Goal: Task Accomplishment & Management: Complete application form

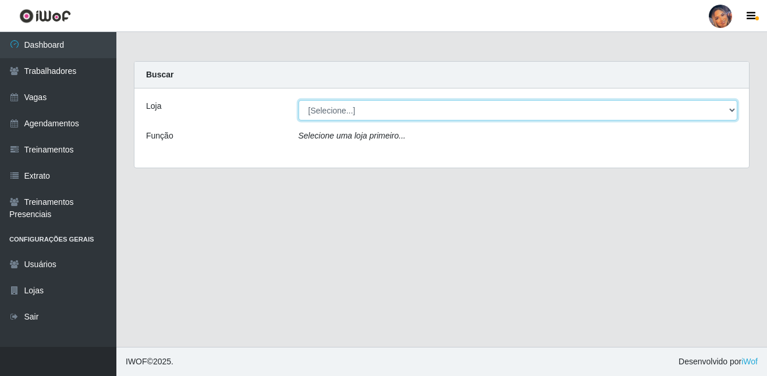
click at [329, 114] on select "[Selecione...] Supermercado Preço Bom" at bounding box center [519, 110] width 440 height 20
select select "169"
click at [299, 100] on select "[Selecione...] Supermercado Preço Bom" at bounding box center [519, 110] width 440 height 20
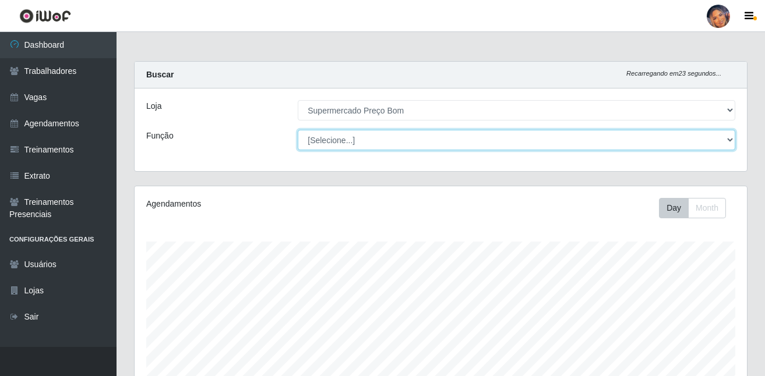
click at [337, 136] on select "[Selecione...] ASG ASG + ASG ++ Balconista Balconista + Balconista ++ Embalador…" at bounding box center [516, 140] width 437 height 20
click at [298, 130] on select "[Selecione...] ASG ASG + ASG ++ Balconista Balconista + Balconista ++ Embalador…" at bounding box center [516, 140] width 437 height 20
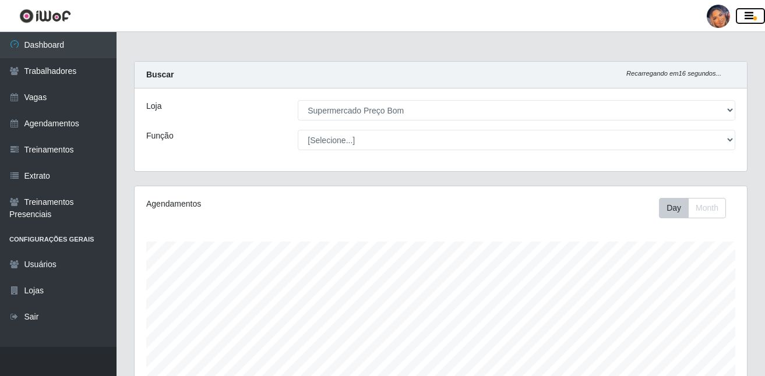
click at [750, 17] on icon "button" at bounding box center [748, 16] width 9 height 10
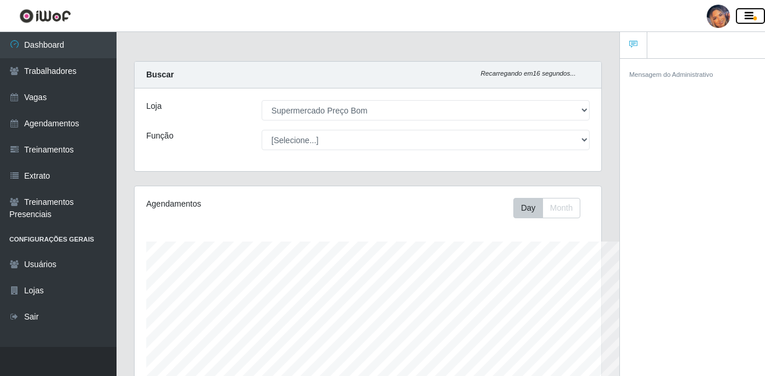
scroll to position [242, 466]
click at [750, 17] on icon "button" at bounding box center [748, 16] width 9 height 10
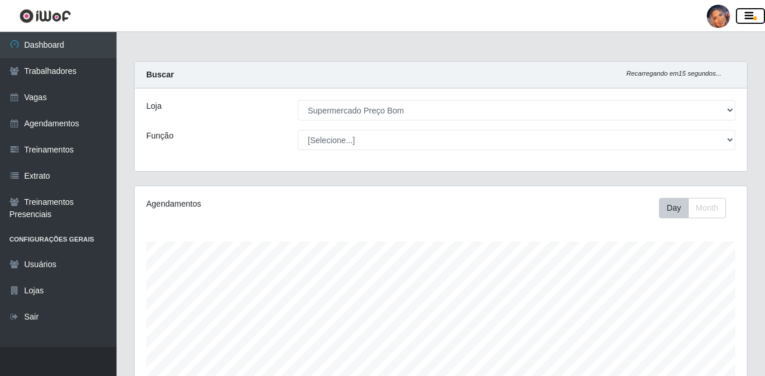
scroll to position [242, 612]
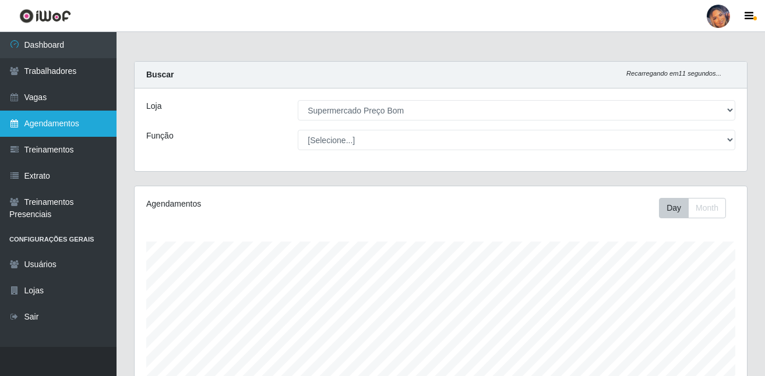
click at [72, 125] on link "Agendamentos" at bounding box center [58, 124] width 116 height 26
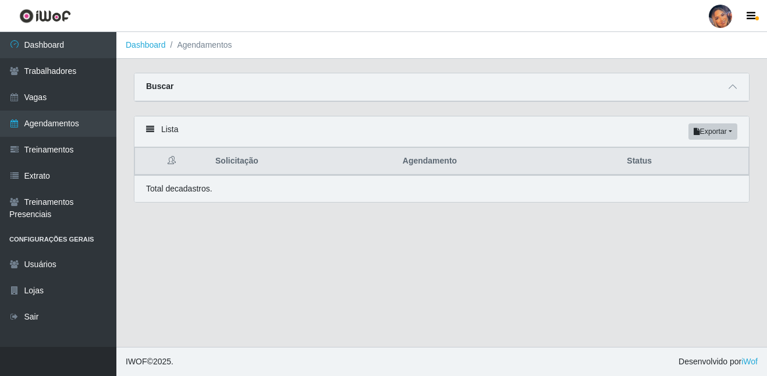
click at [177, 88] on div "Buscar" at bounding box center [442, 87] width 615 height 28
click at [190, 47] on li "Agendamentos" at bounding box center [199, 45] width 66 height 12
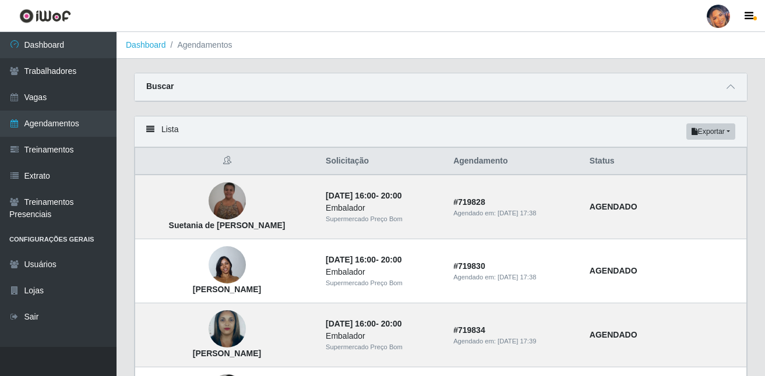
click at [199, 49] on li "Agendamentos" at bounding box center [199, 45] width 66 height 12
click at [728, 84] on icon at bounding box center [730, 87] width 8 height 8
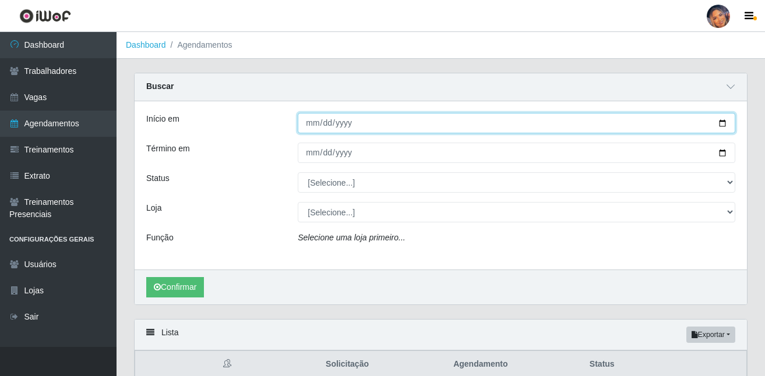
click at [328, 125] on input "Início em" at bounding box center [516, 123] width 437 height 20
click at [313, 120] on input "Início em" at bounding box center [516, 123] width 437 height 20
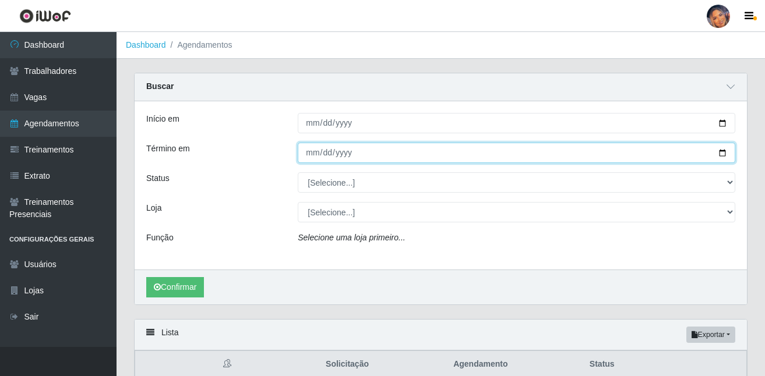
click at [326, 153] on input "Término em" at bounding box center [516, 153] width 437 height 20
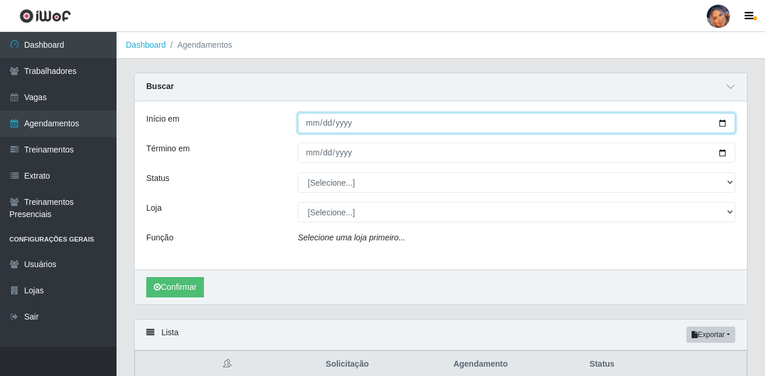
click at [310, 123] on input "[DATE]" at bounding box center [516, 123] width 437 height 20
type input "[DATE]"
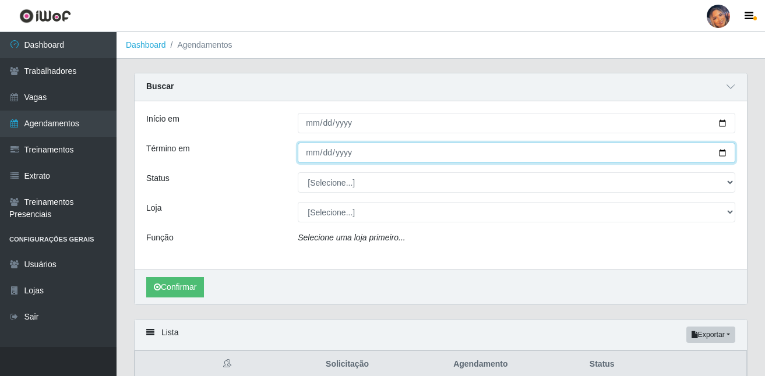
click at [310, 154] on input "Término em" at bounding box center [516, 153] width 437 height 20
type input "[DATE]"
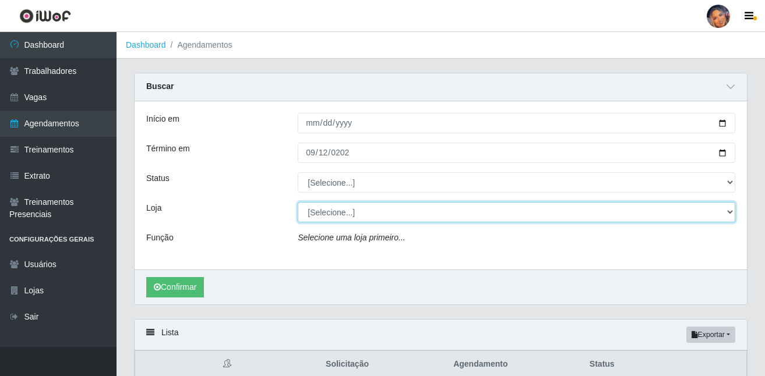
click at [362, 207] on select "[Selecione...] Supermercado Preço Bom" at bounding box center [516, 212] width 437 height 20
select select "169"
click at [298, 203] on select "[Selecione...] Supermercado Preço Bom" at bounding box center [516, 212] width 437 height 20
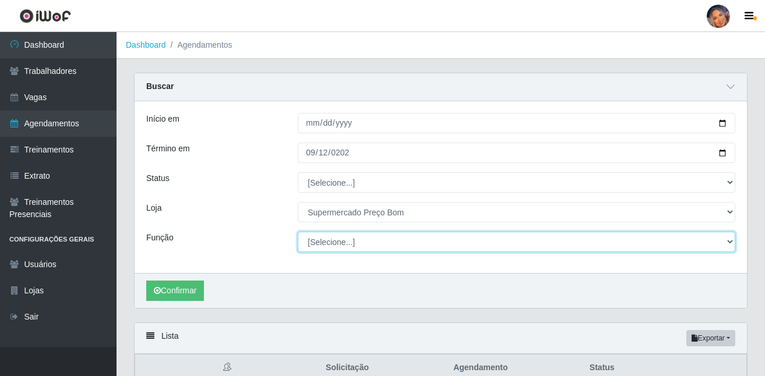
click at [348, 250] on select "[Selecione...] ASG ASG + ASG ++ Balconista Balconista + Balconista ++ Embalador…" at bounding box center [516, 242] width 437 height 20
click at [298, 232] on select "[Selecione...] ASG ASG + ASG ++ Balconista Balconista + Balconista ++ Embalador…" at bounding box center [516, 242] width 437 height 20
click at [328, 242] on select "[Selecione...] ASG ASG + ASG ++ Balconista Balconista + Balconista ++ Embalador…" at bounding box center [516, 242] width 437 height 20
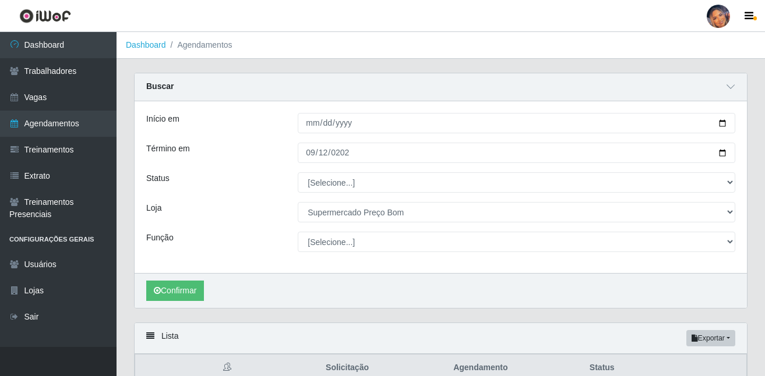
click at [253, 260] on div "Início em [DATE] Término em [DATE] Status [Selecione...] AGENDADO AGUARDANDO LI…" at bounding box center [441, 187] width 612 height 172
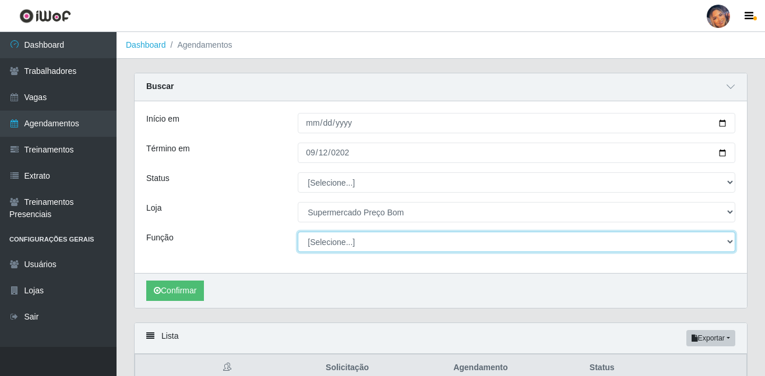
click at [355, 245] on select "[Selecione...] ASG ASG + ASG ++ Balconista Balconista + Balconista ++ Embalador…" at bounding box center [516, 242] width 437 height 20
select select "22"
click at [298, 232] on select "[Selecione...] ASG ASG + ASG ++ Balconista Balconista + Balconista ++ Embalador…" at bounding box center [516, 242] width 437 height 20
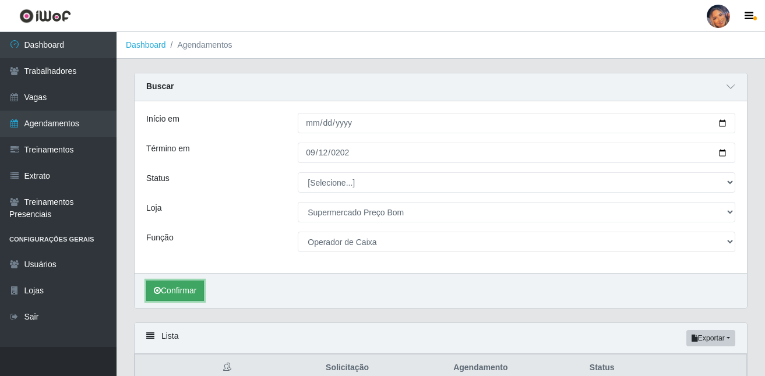
click at [189, 289] on button "Confirmar" at bounding box center [175, 291] width 58 height 20
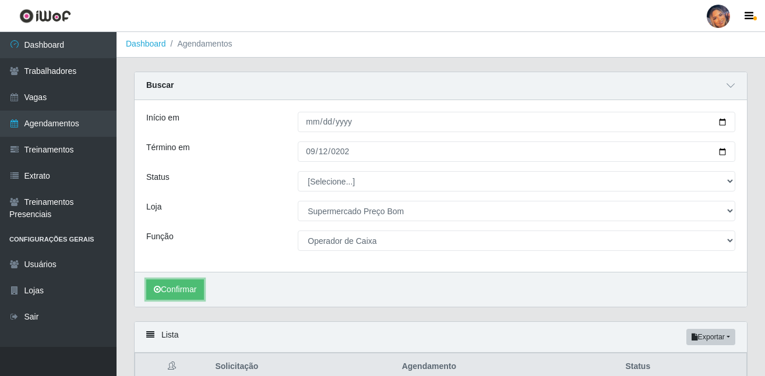
scroll to position [77, 0]
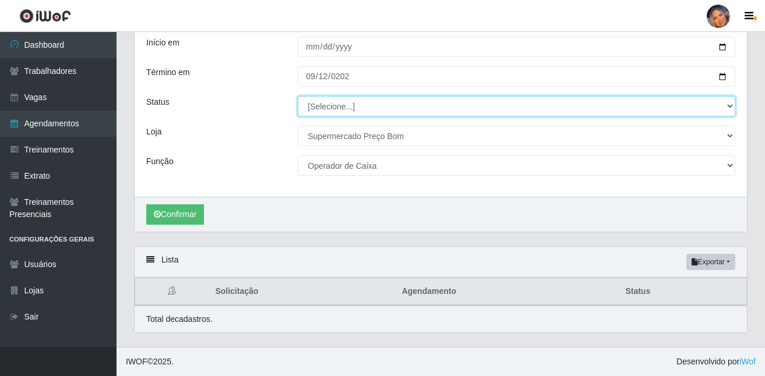
click at [383, 108] on select "[Selecione...] AGENDADO AGUARDANDO LIBERAR EM ANDAMENTO EM REVISÃO FINALIZADO C…" at bounding box center [516, 106] width 437 height 20
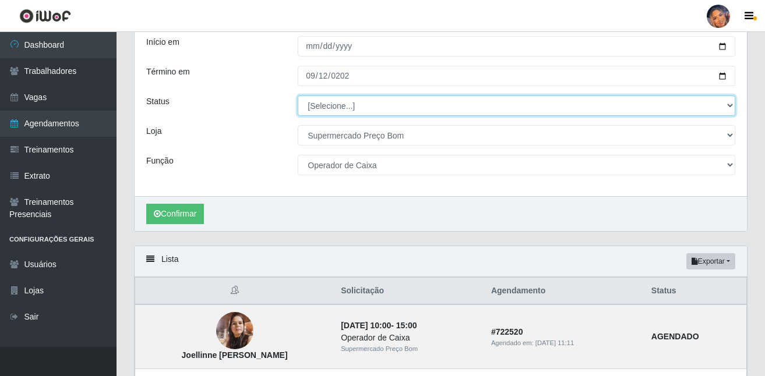
select select "AGENDADO"
click at [298, 96] on select "[Selecione...] AGENDADO AGUARDANDO LIBERAR EM ANDAMENTO EM REVISÃO FINALIZADO C…" at bounding box center [516, 105] width 437 height 20
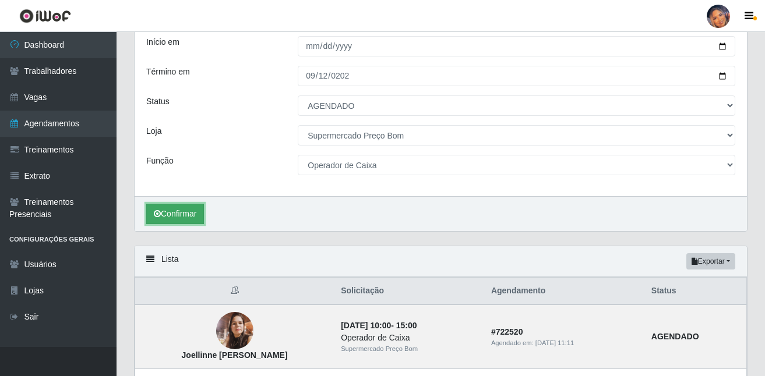
click at [161, 215] on button "Confirmar" at bounding box center [175, 214] width 58 height 20
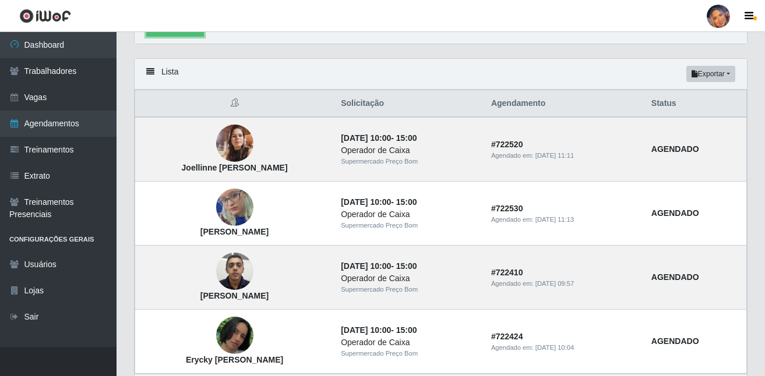
scroll to position [342, 0]
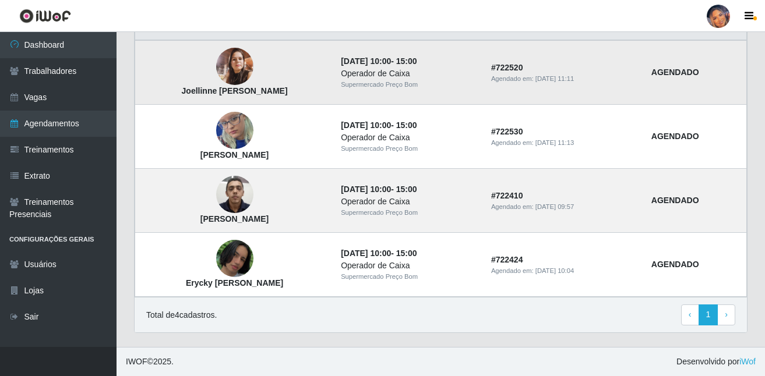
click at [243, 69] on img at bounding box center [234, 66] width 37 height 37
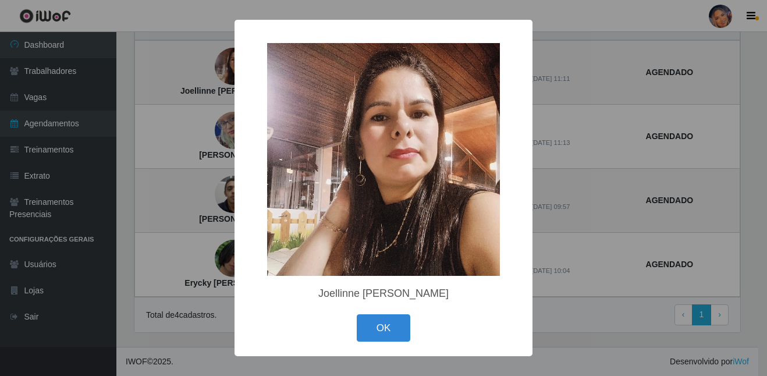
click at [339, 322] on div "OK Cancel" at bounding box center [383, 328] width 275 height 33
click at [380, 326] on button "OK" at bounding box center [384, 327] width 54 height 27
